Goal: Task Accomplishment & Management: Manage account settings

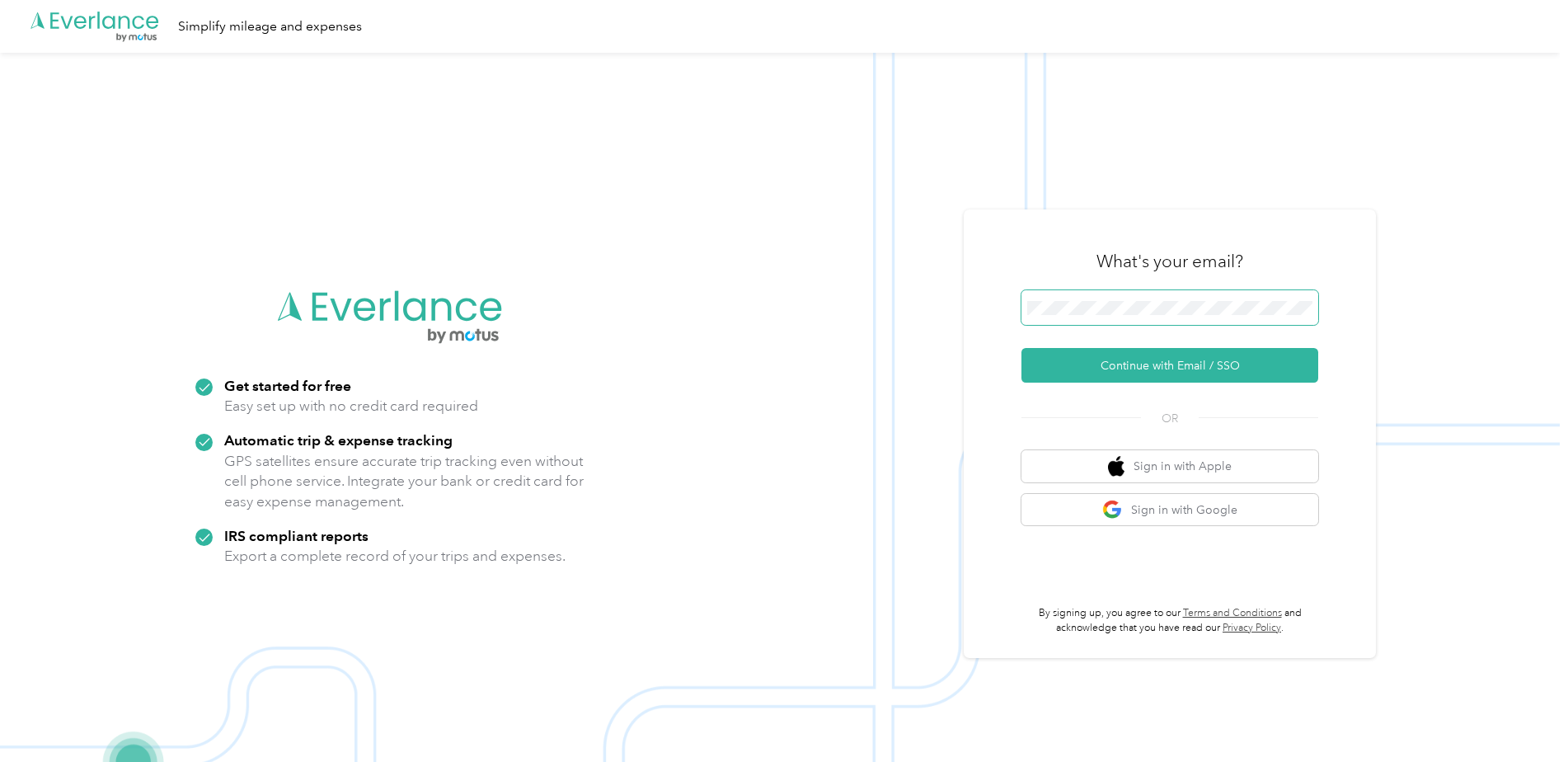
click at [1173, 299] on span at bounding box center [1170, 307] width 297 height 34
click at [1145, 358] on button "Continue with Email / SSO" at bounding box center [1170, 365] width 297 height 34
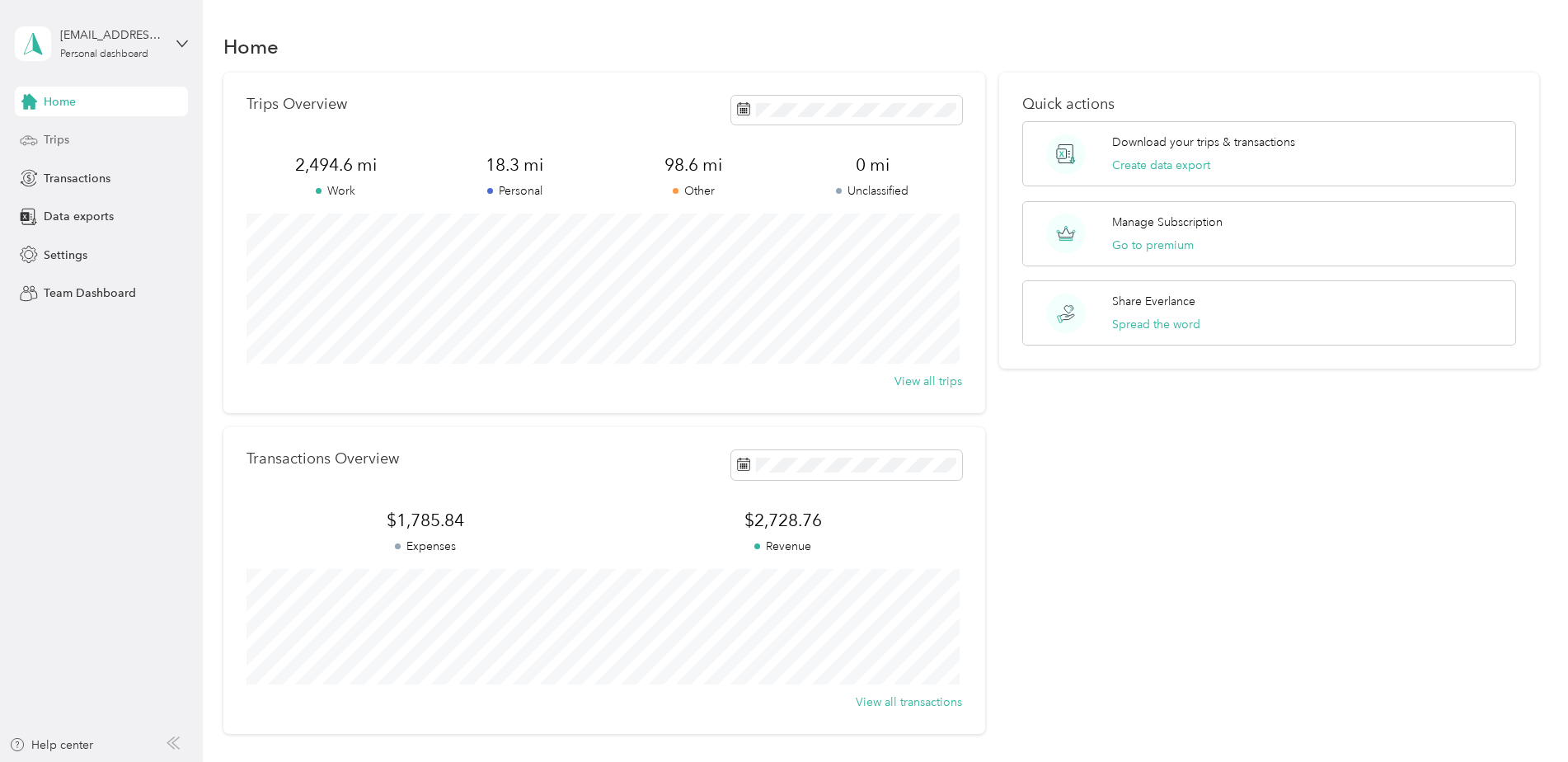
click at [53, 140] on span "Trips" at bounding box center [56, 139] width 26 height 17
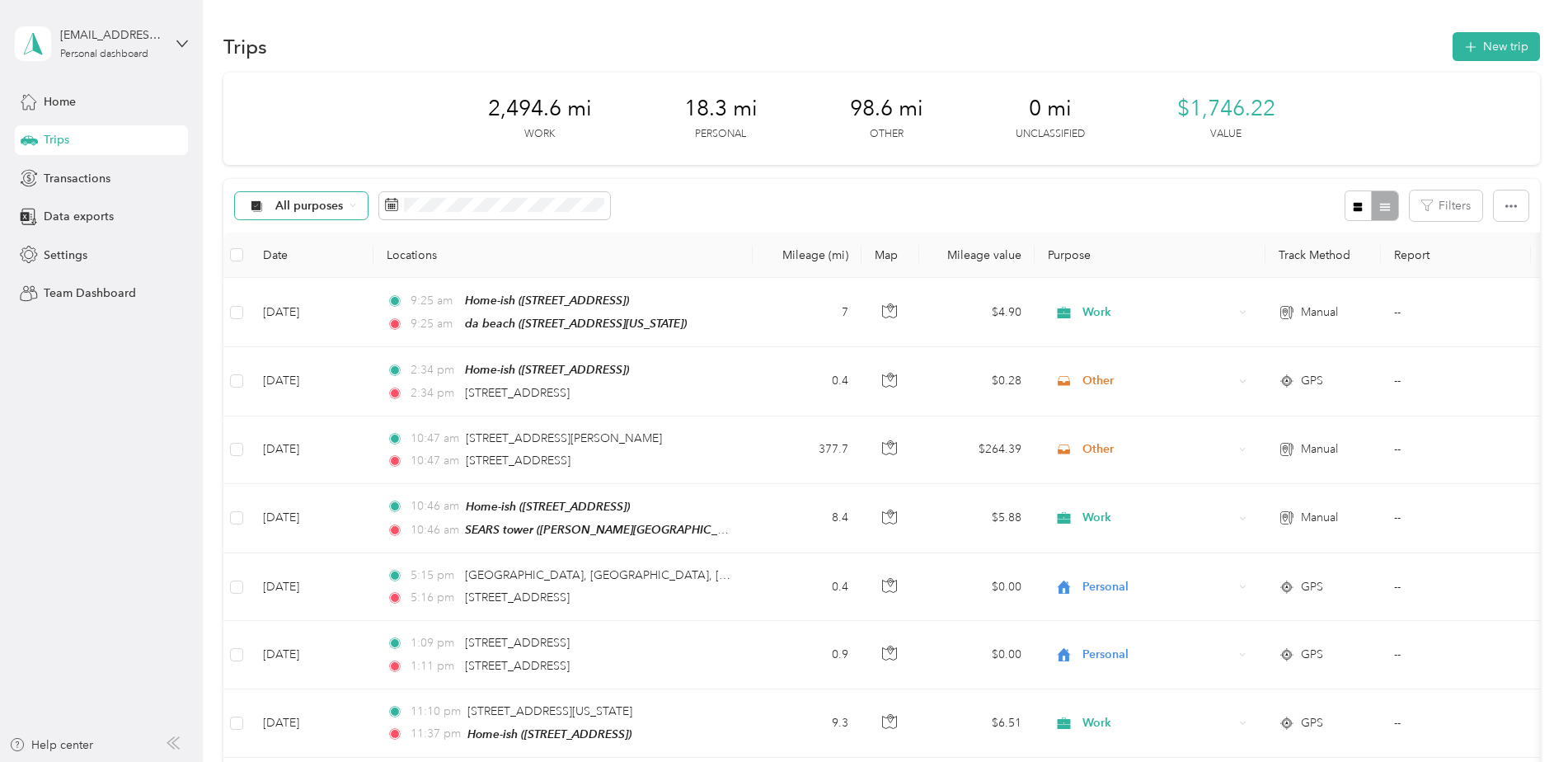
click at [359, 203] on div "All purposes" at bounding box center [302, 205] width 134 height 28
click at [761, 202] on div "All purposes Filters" at bounding box center [881, 205] width 1317 height 53
click at [316, 212] on span "All purposes" at bounding box center [309, 206] width 69 height 11
click at [692, 214] on div "All purposes Filters" at bounding box center [881, 205] width 1317 height 53
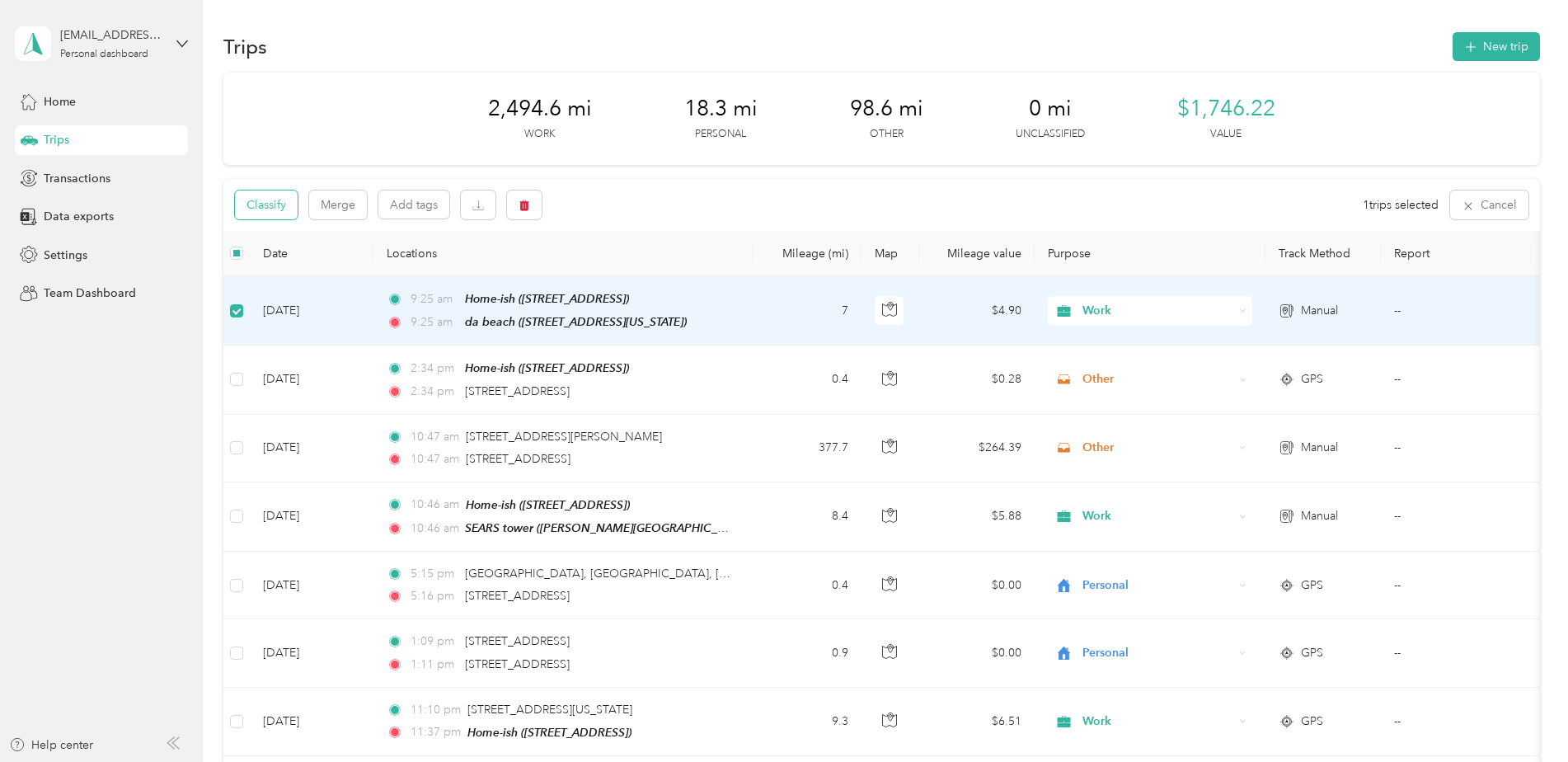
click at [257, 196] on button "Classify" at bounding box center [266, 204] width 63 height 29
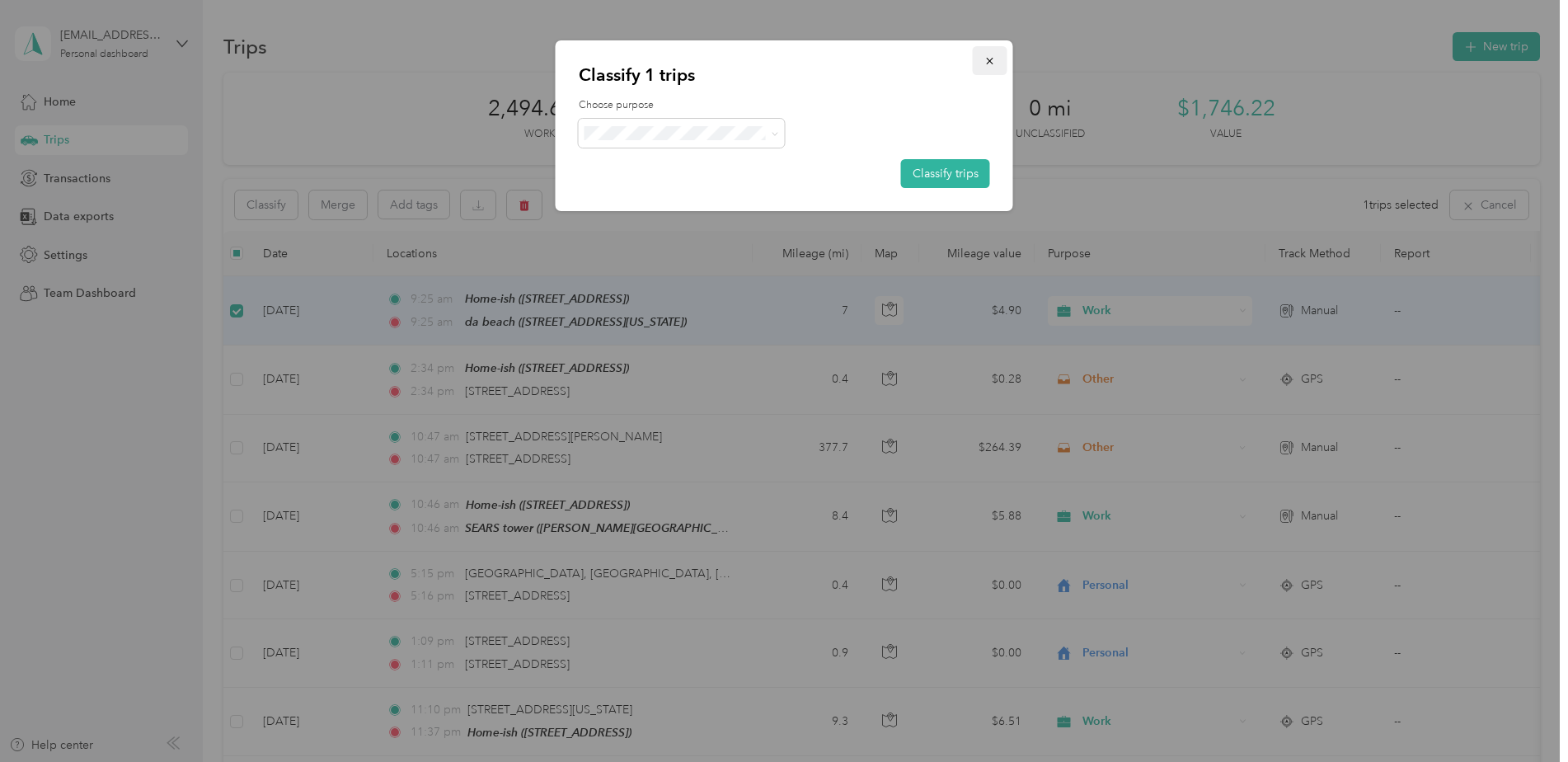
click at [983, 65] on button "button" at bounding box center [990, 60] width 34 height 29
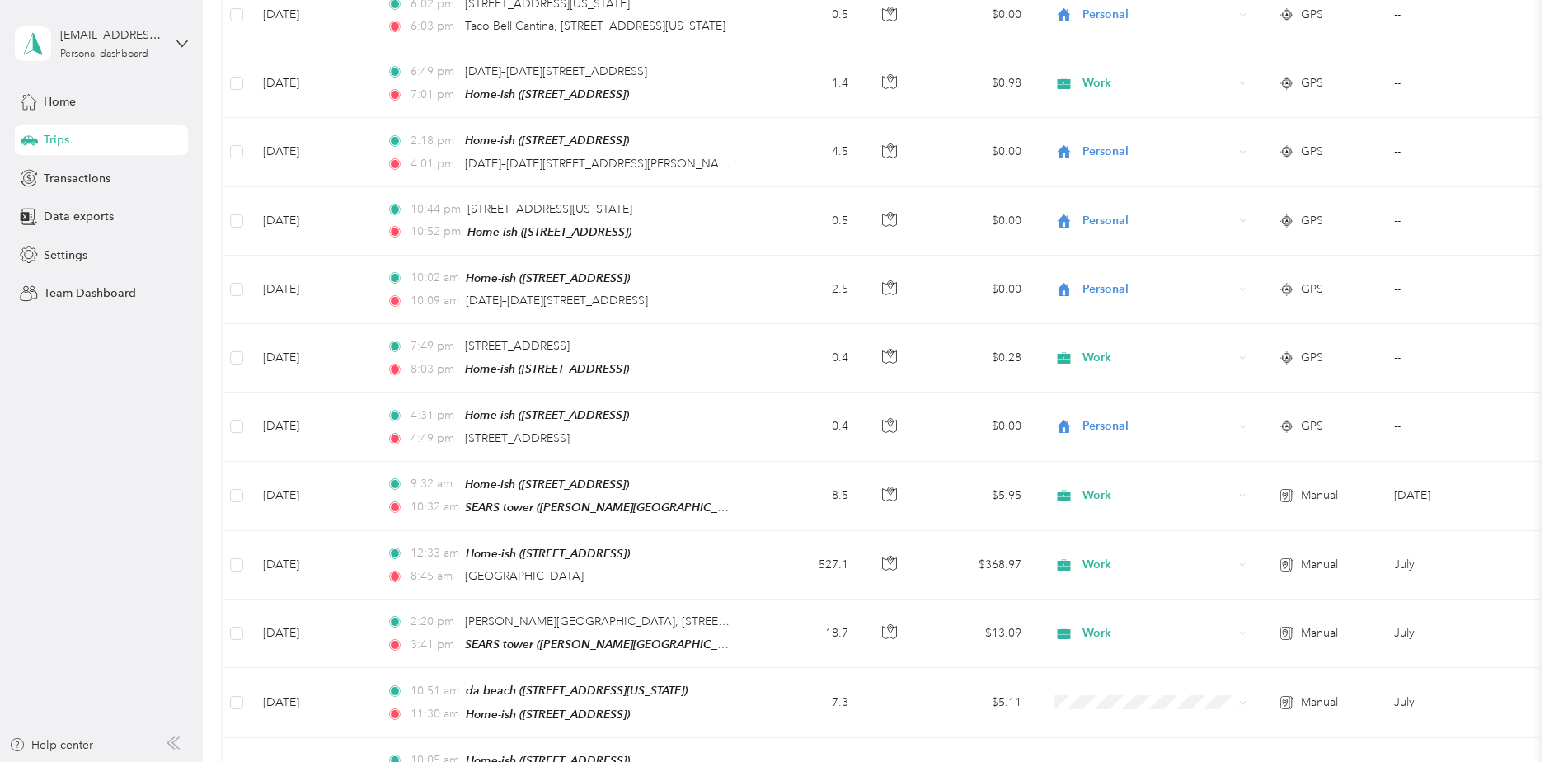
scroll to position [907, 0]
